Goal: Transaction & Acquisition: Obtain resource

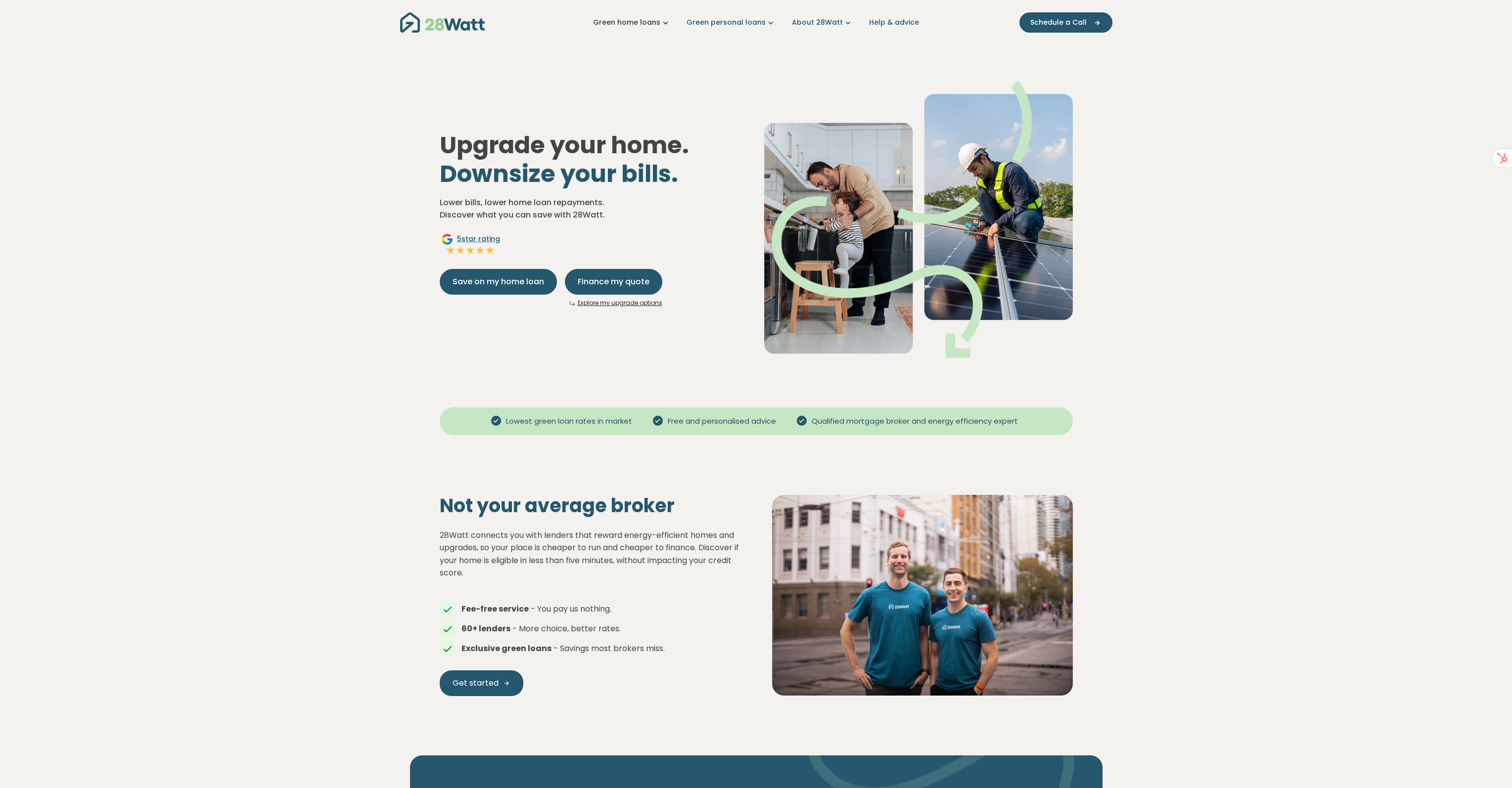
click at [661, 21] on link "Green home loans" at bounding box center [632, 22] width 78 height 10
click at [736, 28] on nav "Green home loans Get started Learn more Use case Products Green personal loans …" at bounding box center [756, 22] width 713 height 25
click at [766, 22] on icon "Main navigation" at bounding box center [771, 22] width 10 height 10
click at [818, 23] on link "About 28Watt" at bounding box center [823, 22] width 61 height 10
click at [752, 29] on nav "Green home loans Get started Learn more Use case Products Green personal loans …" at bounding box center [756, 22] width 713 height 25
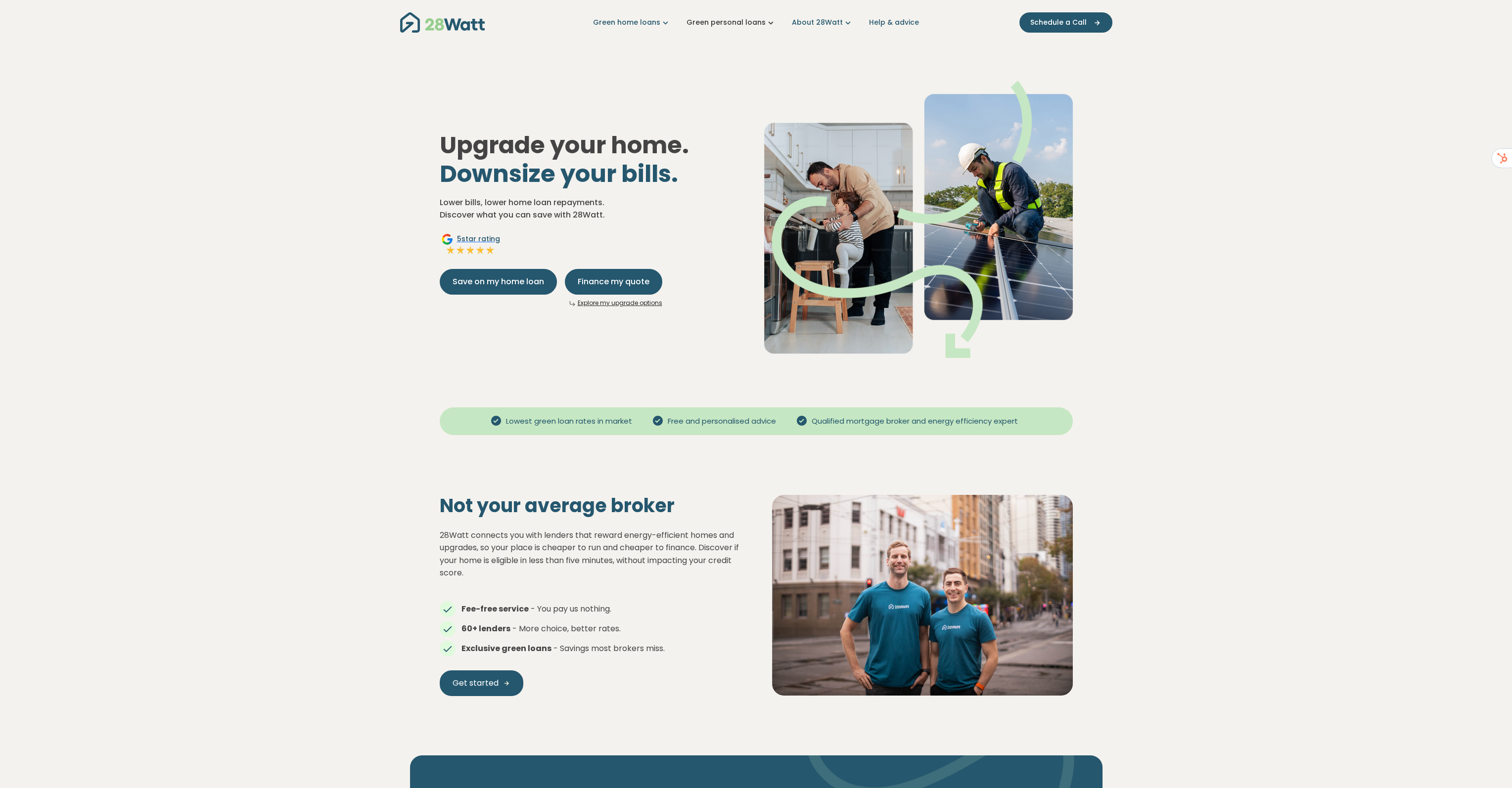
click at [750, 21] on link "Green personal loans" at bounding box center [731, 22] width 89 height 10
click at [655, 25] on link "Green home loans" at bounding box center [632, 22] width 78 height 10
click at [545, 52] on div "Upgrade your home. Downsize your bills. Lower bills, lower home loan repayments…" at bounding box center [756, 211] width 649 height 325
click at [485, 283] on span "Save on my home loan" at bounding box center [498, 281] width 91 height 12
click at [621, 283] on span "Finance my quote" at bounding box center [613, 281] width 72 height 12
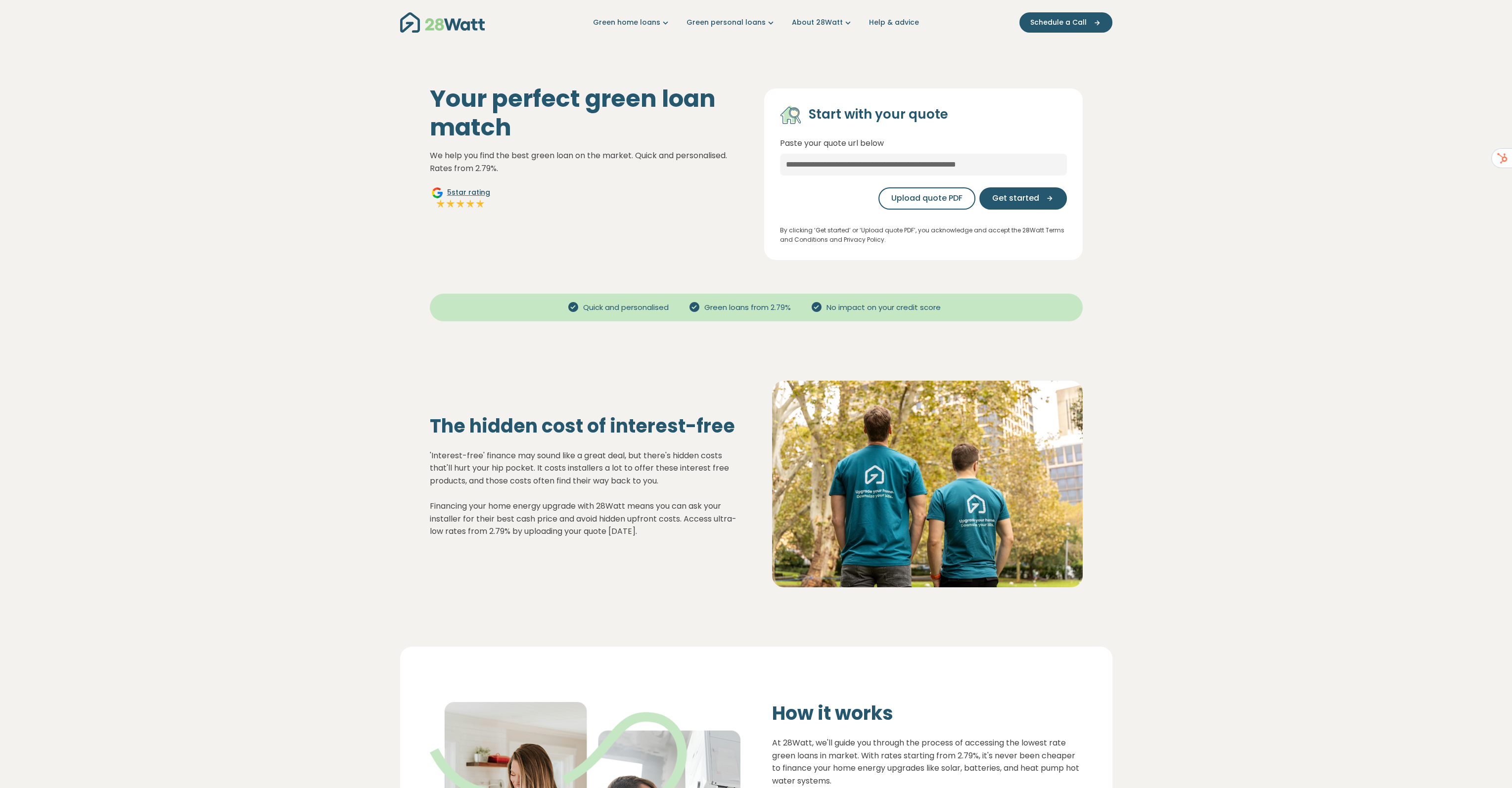
click at [459, 30] on img "Main navigation" at bounding box center [442, 22] width 85 height 20
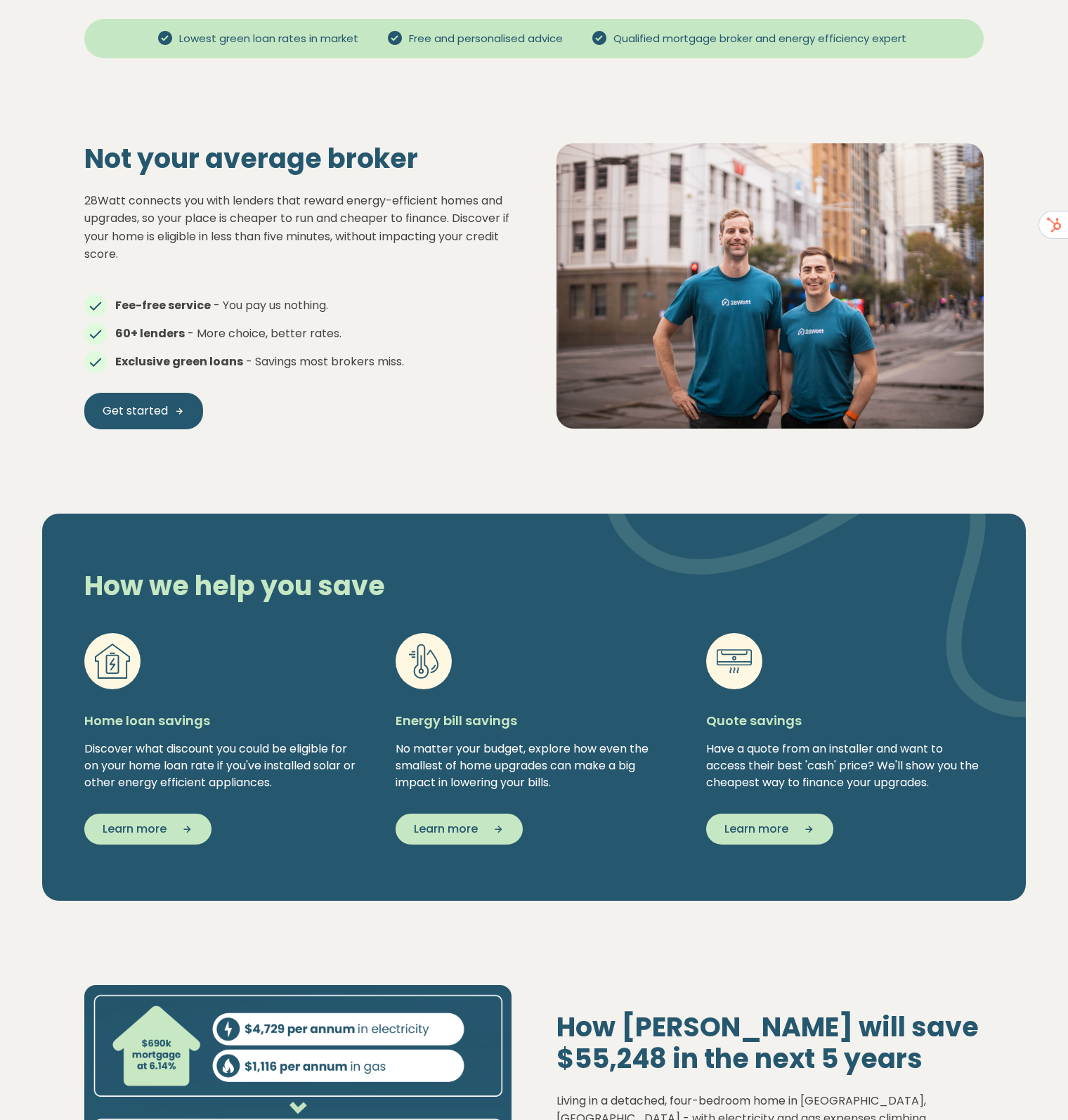
scroll to position [562, 0]
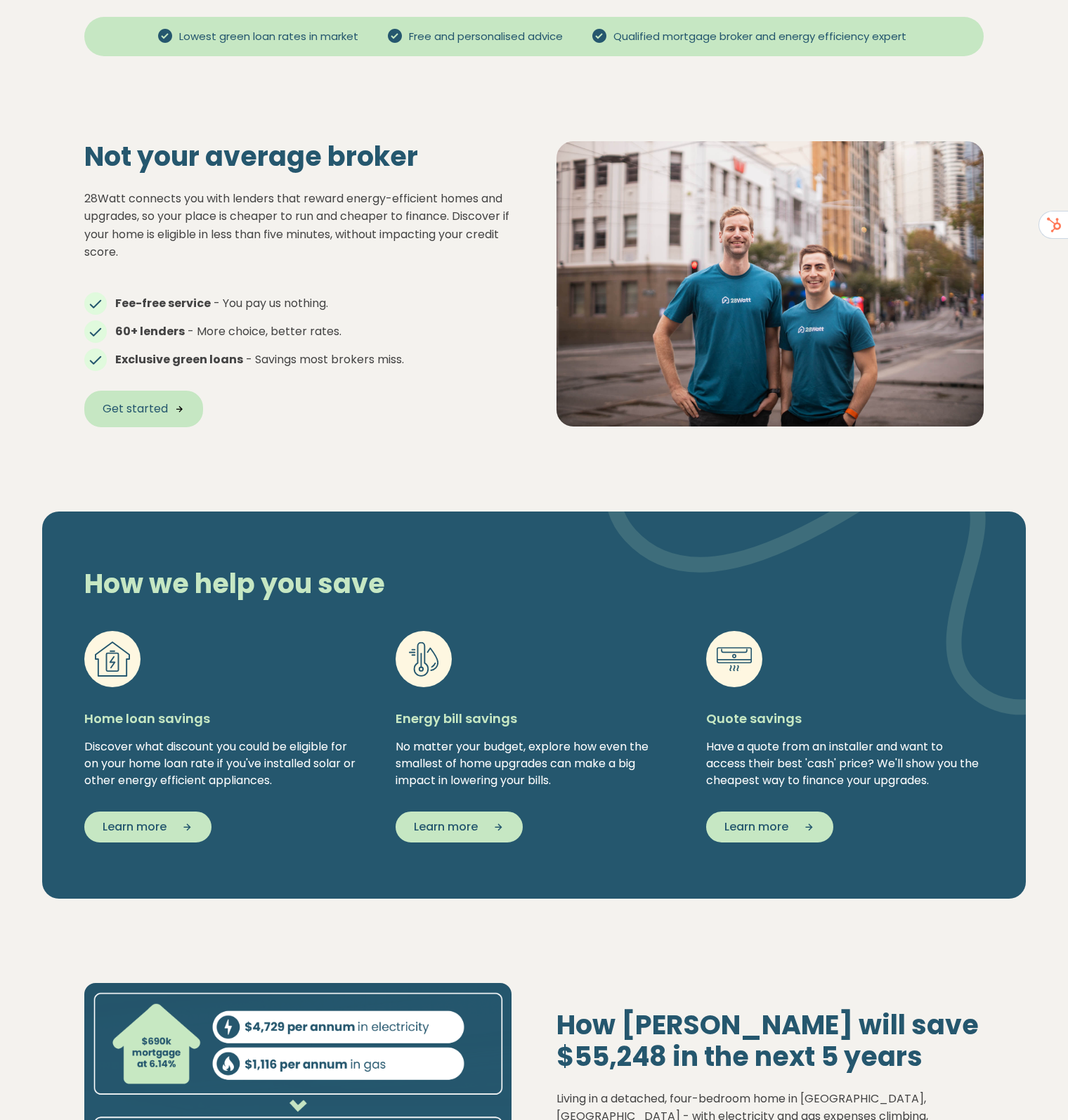
click at [155, 408] on span "Get started" at bounding box center [135, 408] width 65 height 17
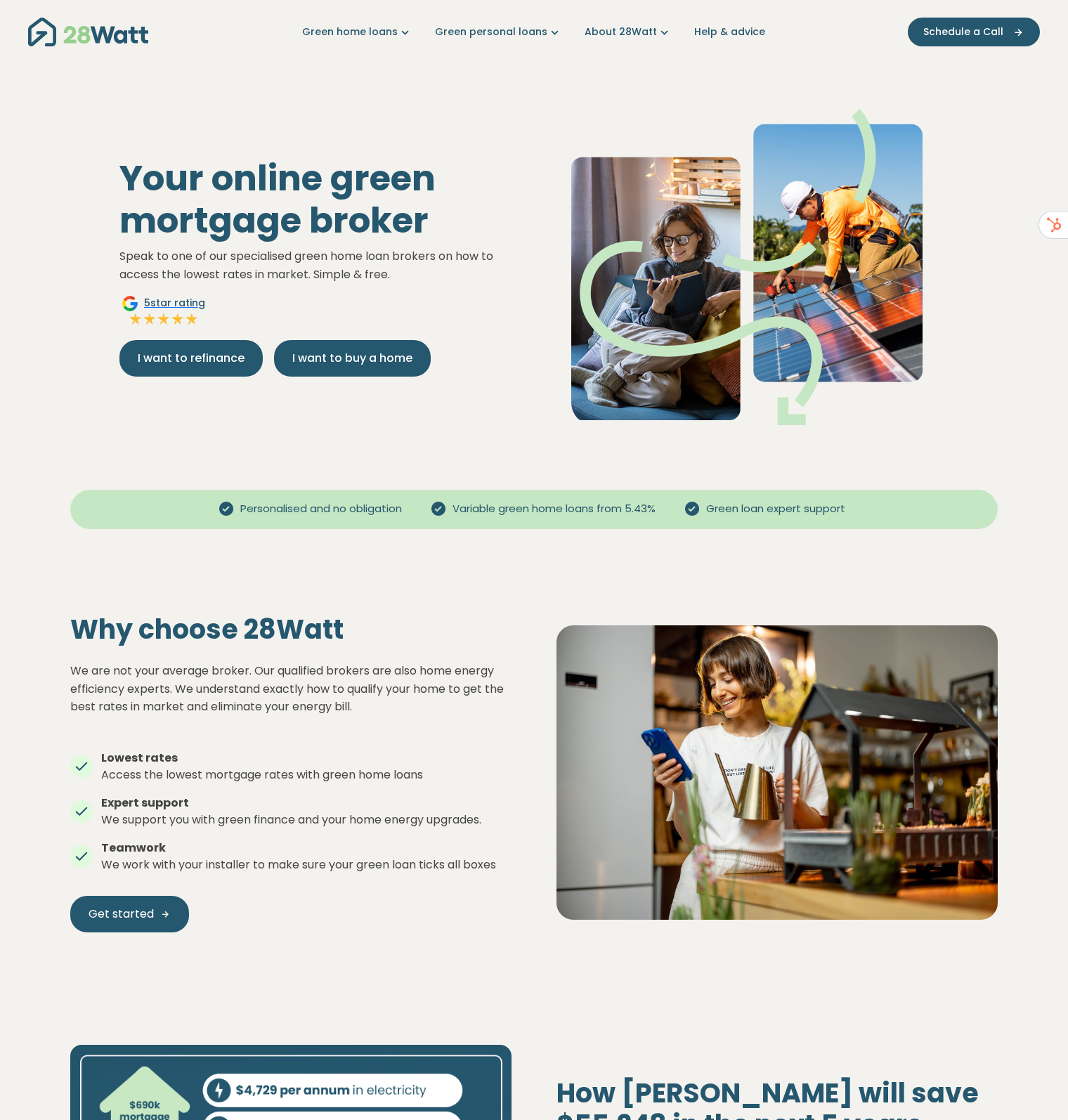
click at [366, 487] on div "Personalised and no obligation Variable green home loans from 5.43% Green loan …" at bounding box center [534, 498] width 928 height 39
click at [86, 32] on img "Main navigation" at bounding box center [88, 31] width 120 height 29
